Goal: Check status: Check status

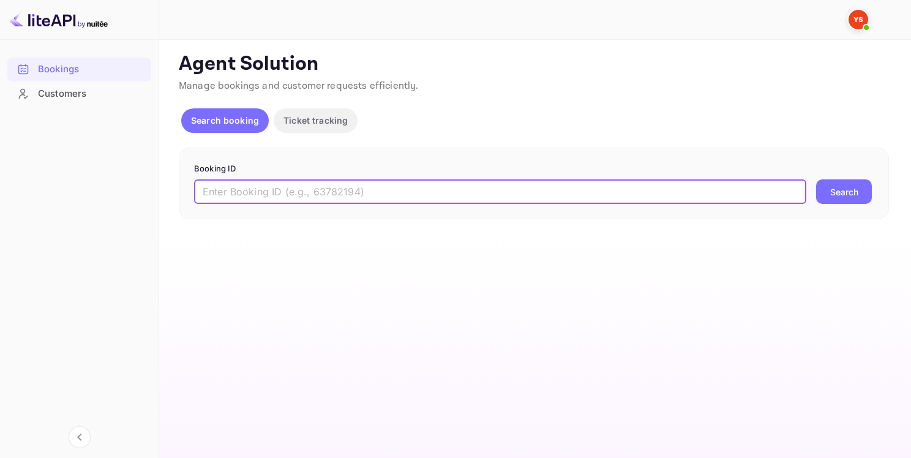
click at [346, 184] on input "text" at bounding box center [500, 191] width 613 height 25
paste input "9353009"
type input "9353009"
click at [836, 198] on button "Search" at bounding box center [844, 191] width 56 height 25
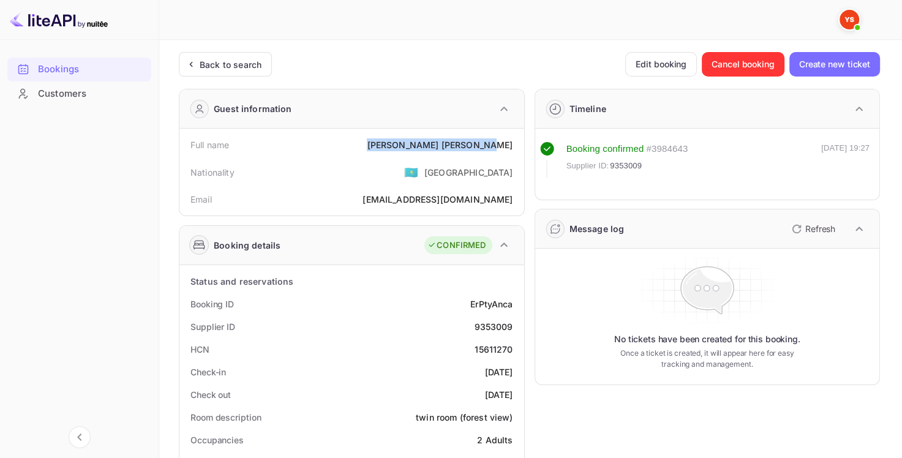
drag, startPoint x: 439, startPoint y: 145, endPoint x: 515, endPoint y: 142, distance: 76.0
click at [515, 142] on div "Full name Tatyana Myasnikova" at bounding box center [351, 145] width 335 height 23
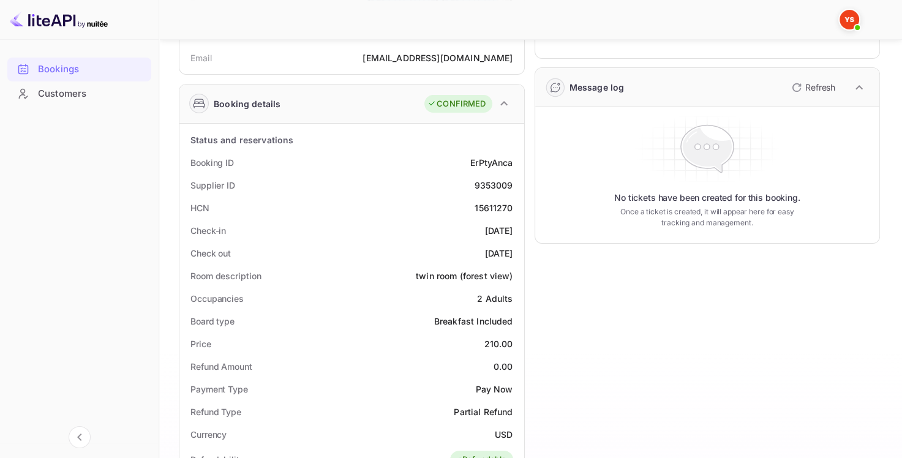
scroll to position [245, 0]
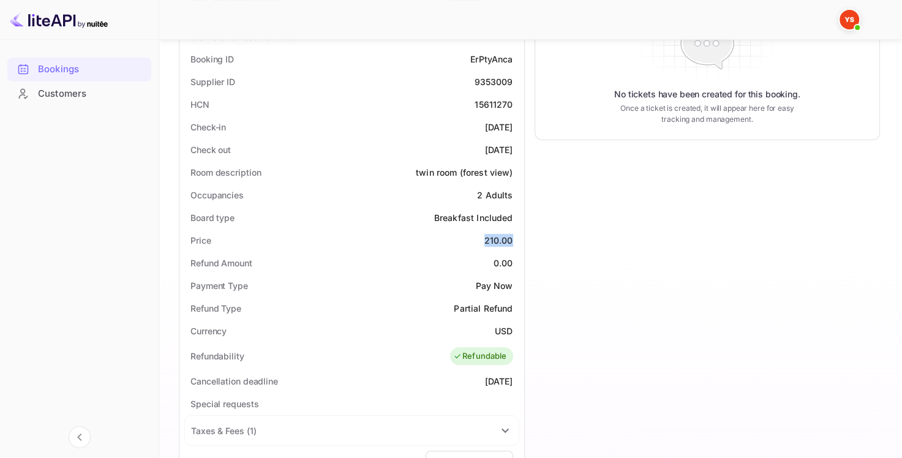
drag, startPoint x: 478, startPoint y: 240, endPoint x: 522, endPoint y: 235, distance: 45.0
click at [522, 235] on div "Status and reservations Booking ID ErPtyAnca Supplier ID 9353009 HCN 15611270 C…" at bounding box center [351, 384] width 345 height 728
copy div "210.00"
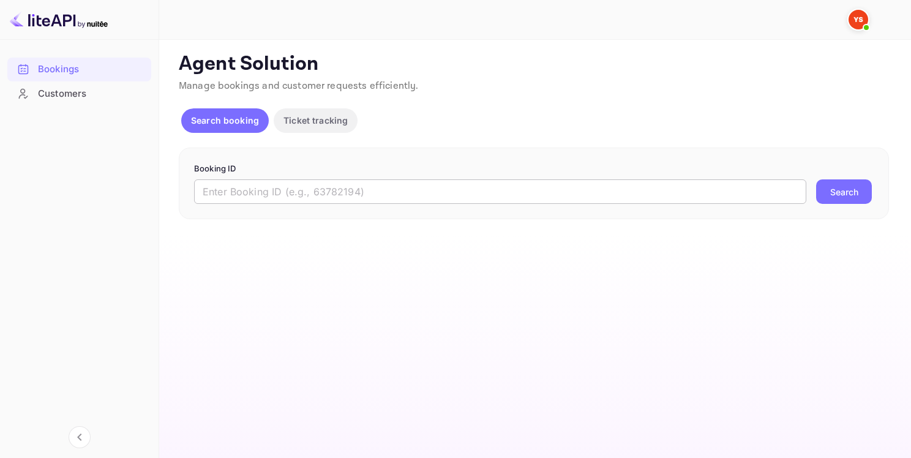
click at [289, 186] on input "text" at bounding box center [500, 191] width 613 height 25
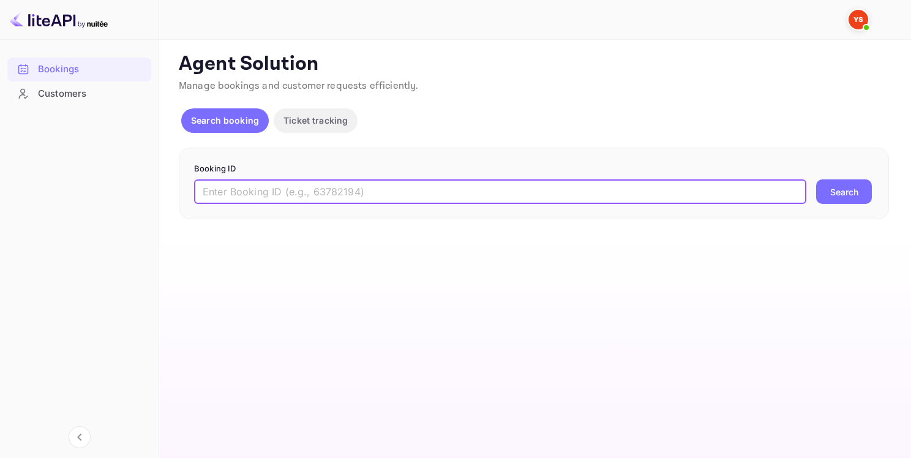
paste input "9500803"
type input "9500803"
click at [853, 191] on button "Search" at bounding box center [844, 191] width 56 height 25
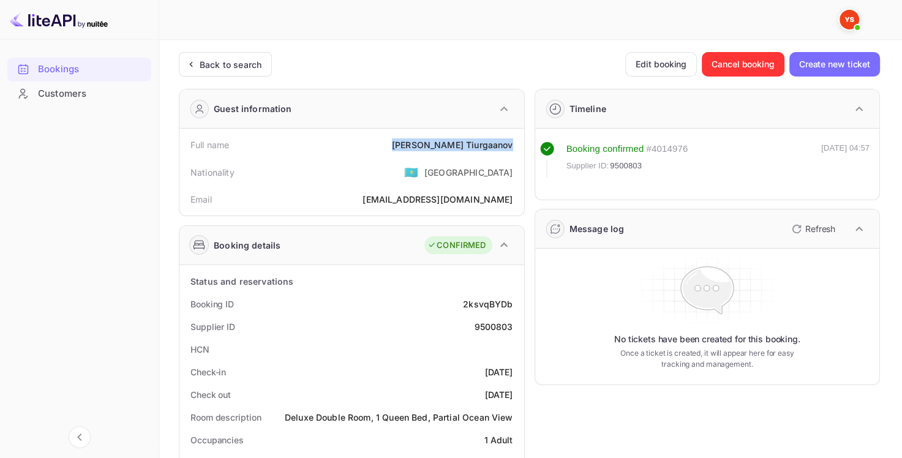
drag, startPoint x: 434, startPoint y: 147, endPoint x: 515, endPoint y: 147, distance: 81.5
click at [515, 147] on div "Full name [PERSON_NAME]" at bounding box center [351, 145] width 335 height 23
copy div "[PERSON_NAME]"
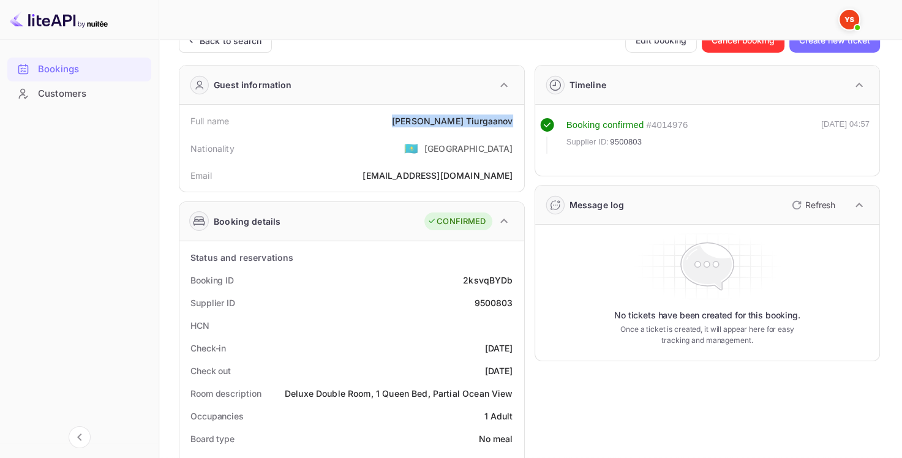
scroll to position [368, 0]
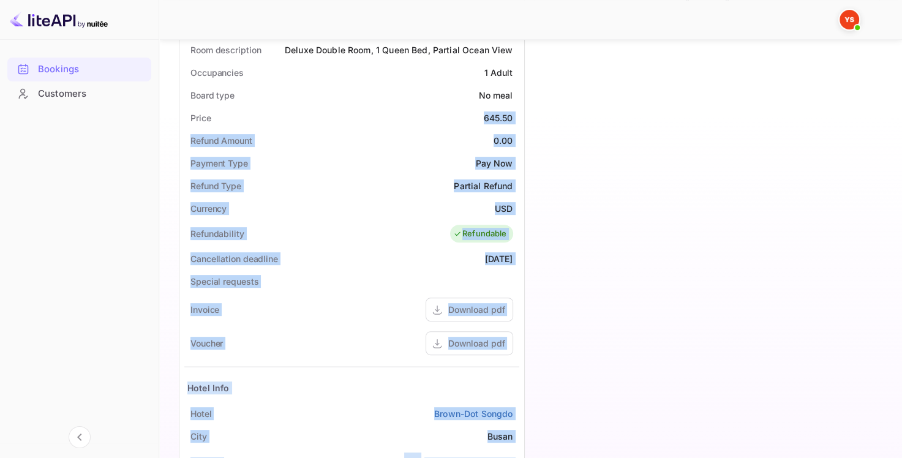
drag, startPoint x: 485, startPoint y: 115, endPoint x: 546, endPoint y: 122, distance: 61.6
click at [546, 122] on div "Guest information Full name [PERSON_NAME] Nationality 🇰🇿 [DEMOGRAPHIC_DATA] Ema…" at bounding box center [524, 158] width 711 height 893
copy div "645.50 Refund Amount 0.00 Payment Type Pay Now Refund Type Partial Refund Curre…"
click at [478, 108] on div "Price 645.50" at bounding box center [351, 118] width 335 height 23
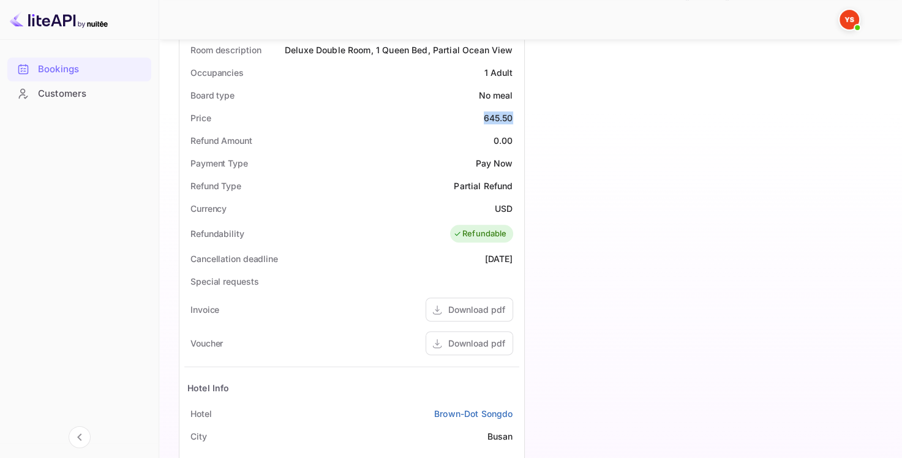
drag, startPoint x: 507, startPoint y: 116, endPoint x: 516, endPoint y: 115, distance: 9.2
click at [516, 116] on div "Price 645.50" at bounding box center [351, 118] width 335 height 23
copy div "645.50"
